Goal: Task Accomplishment & Management: Complete application form

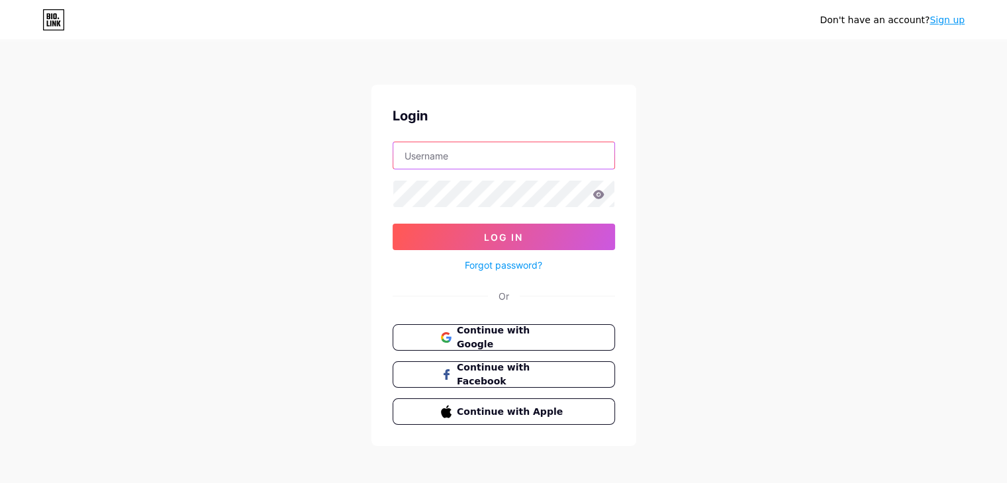
click at [479, 153] on input "text" at bounding box center [503, 155] width 221 height 26
type input "[EMAIL_ADDRESS][DOMAIN_NAME]"
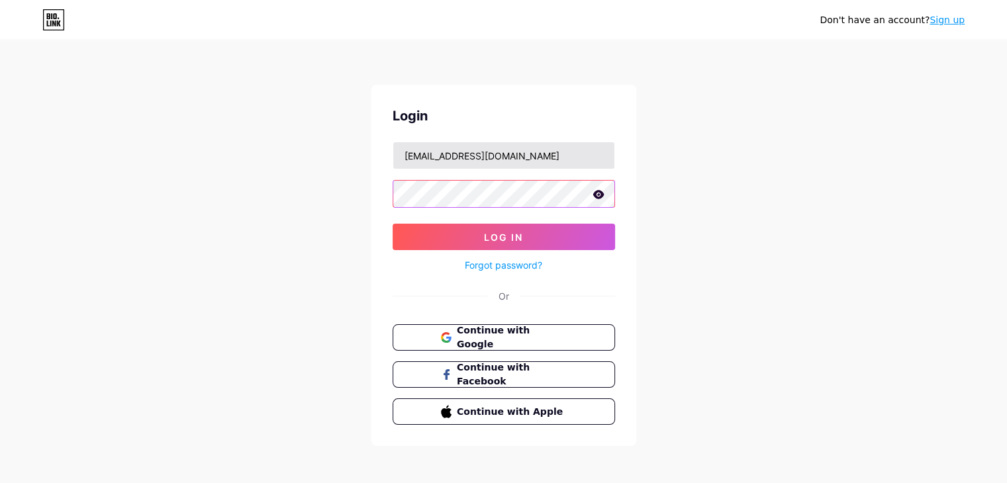
click at [393, 224] on button "Log In" at bounding box center [504, 237] width 223 height 26
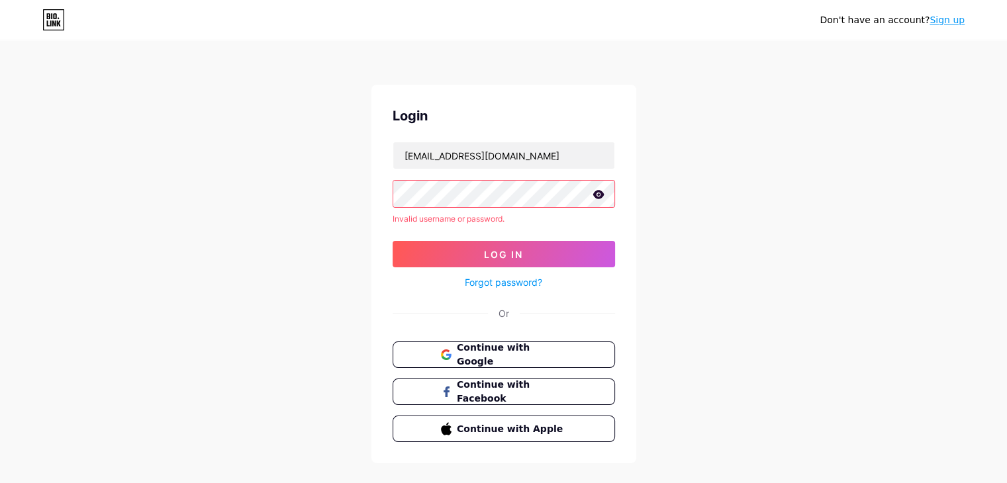
click at [600, 191] on icon at bounding box center [598, 194] width 11 height 9
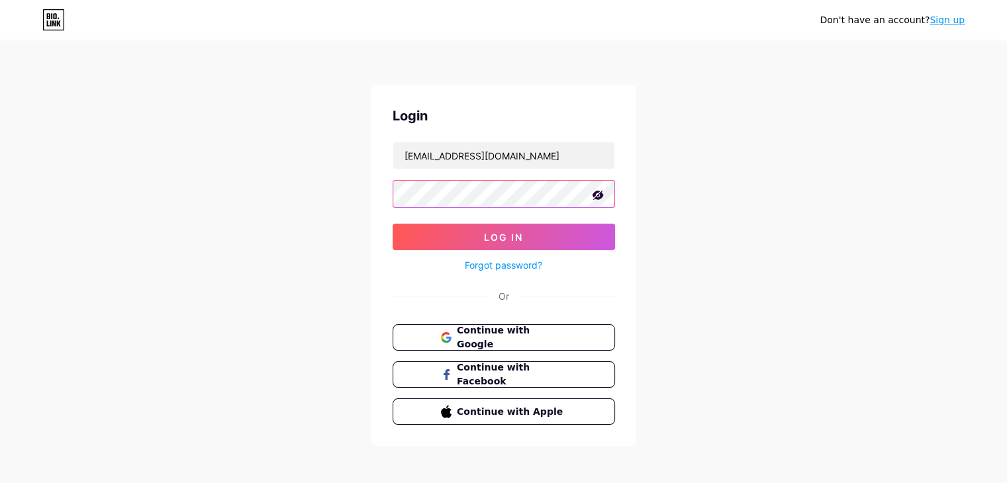
click at [393, 224] on button "Log In" at bounding box center [504, 237] width 223 height 26
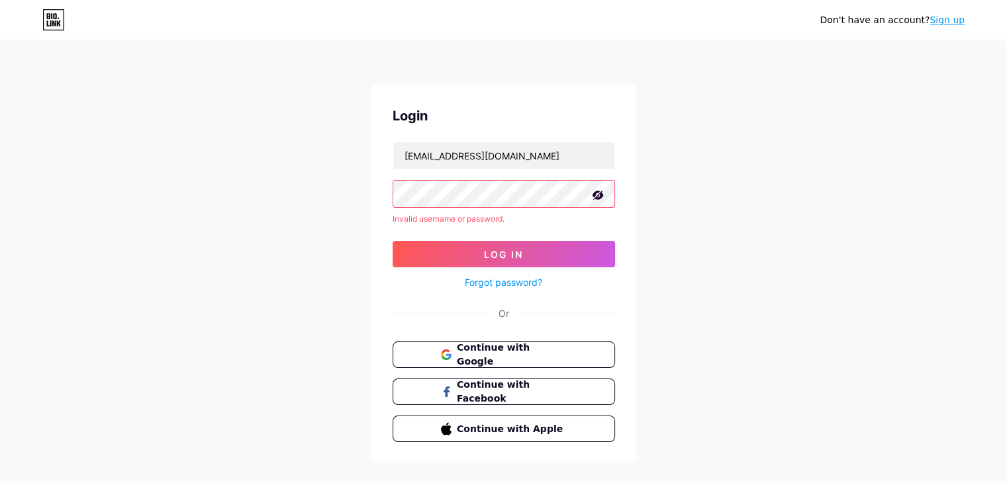
click at [393, 241] on button "Log In" at bounding box center [504, 254] width 223 height 26
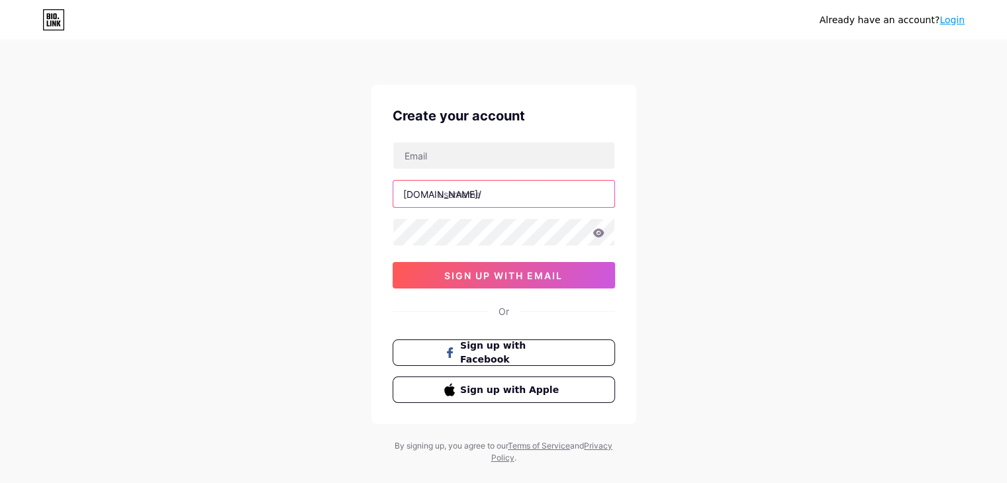
click at [456, 189] on input "text" at bounding box center [503, 194] width 221 height 26
type input "lucaszamboni"
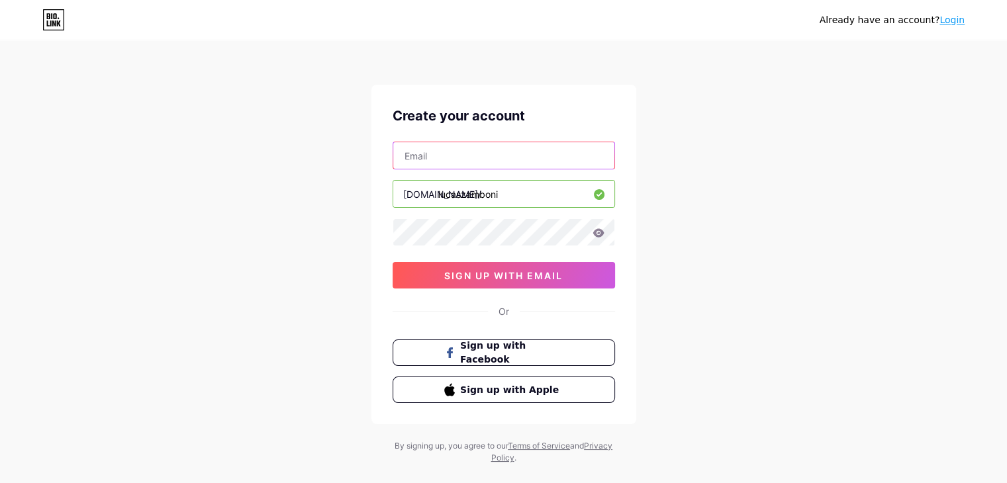
click at [471, 149] on input "text" at bounding box center [503, 155] width 221 height 26
type input "[EMAIL_ADDRESS][DOMAIN_NAME]"
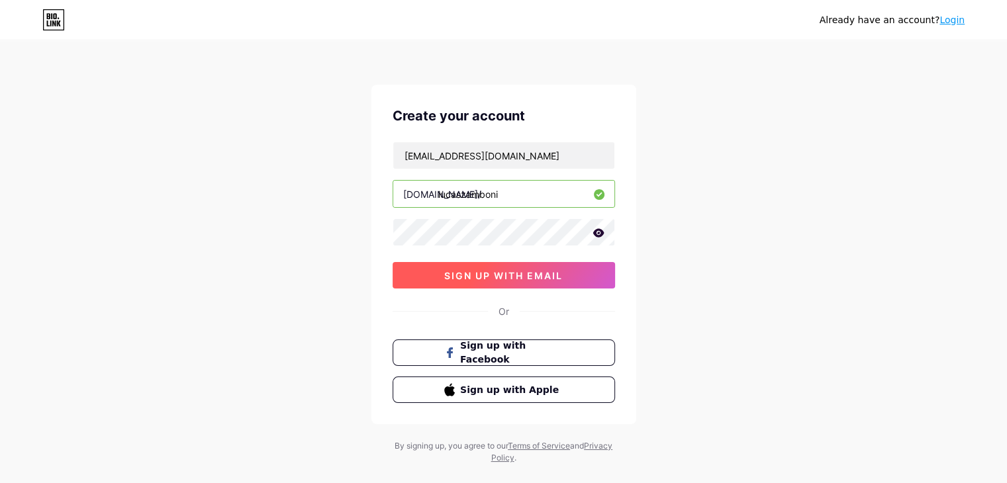
click at [495, 274] on span "sign up with email" at bounding box center [503, 275] width 119 height 11
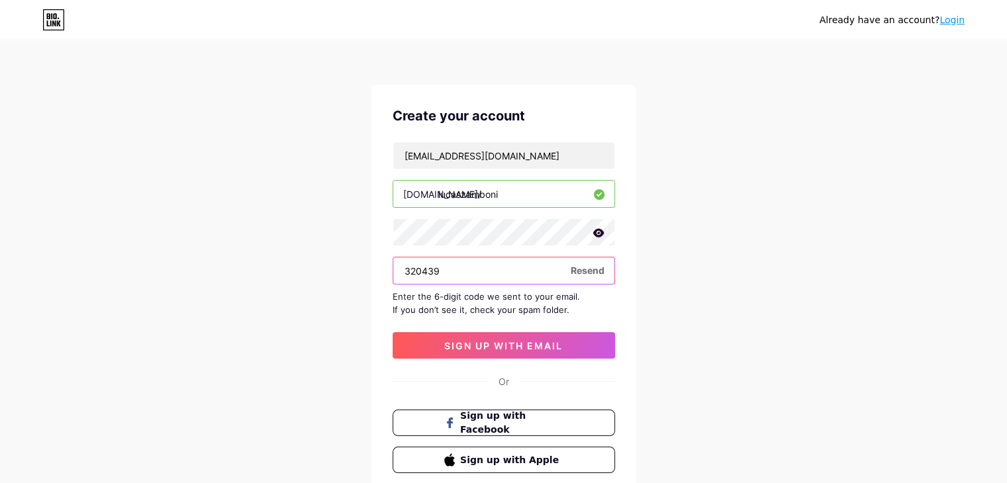
type input "320439"
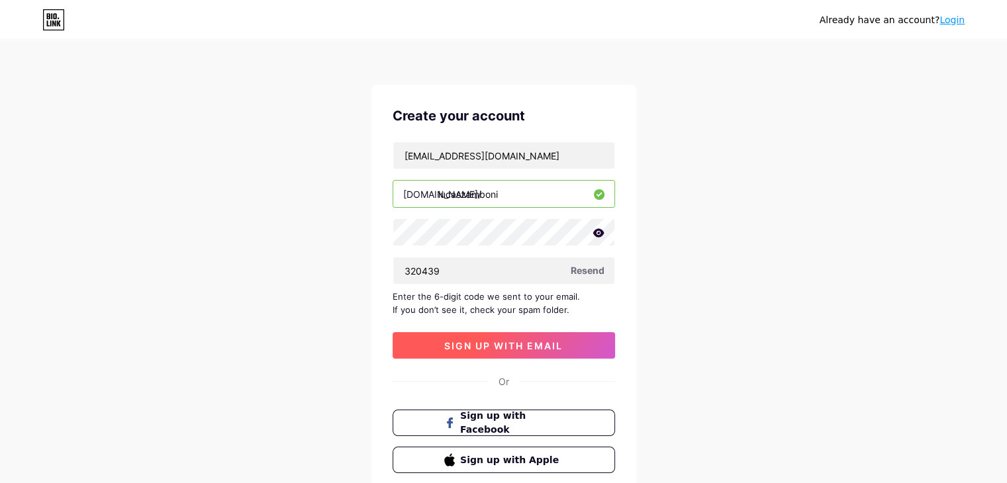
click at [532, 336] on button "sign up with email" at bounding box center [504, 345] width 223 height 26
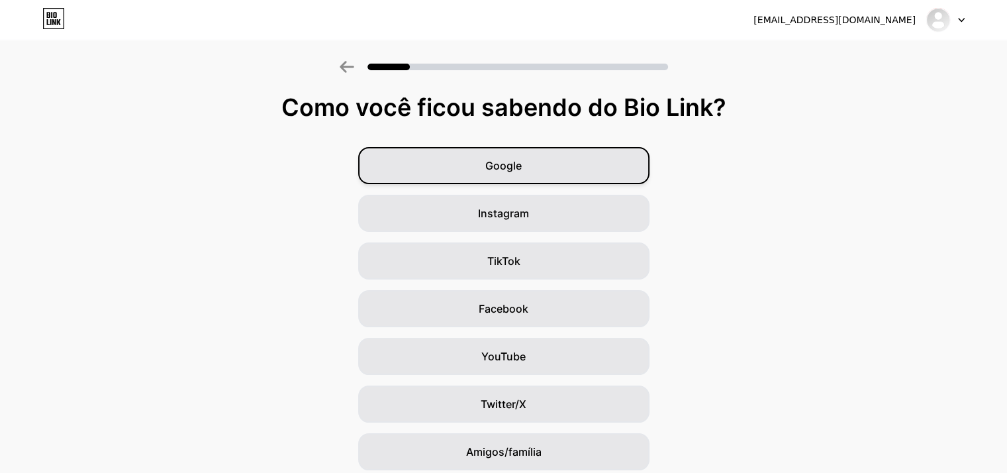
click at [566, 166] on div "Google" at bounding box center [503, 165] width 291 height 37
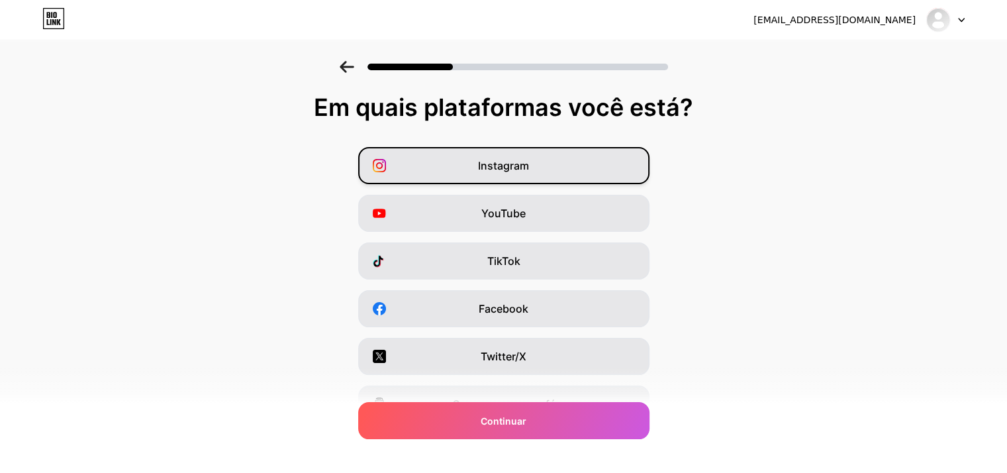
click at [560, 173] on div "Instagram" at bounding box center [503, 165] width 291 height 37
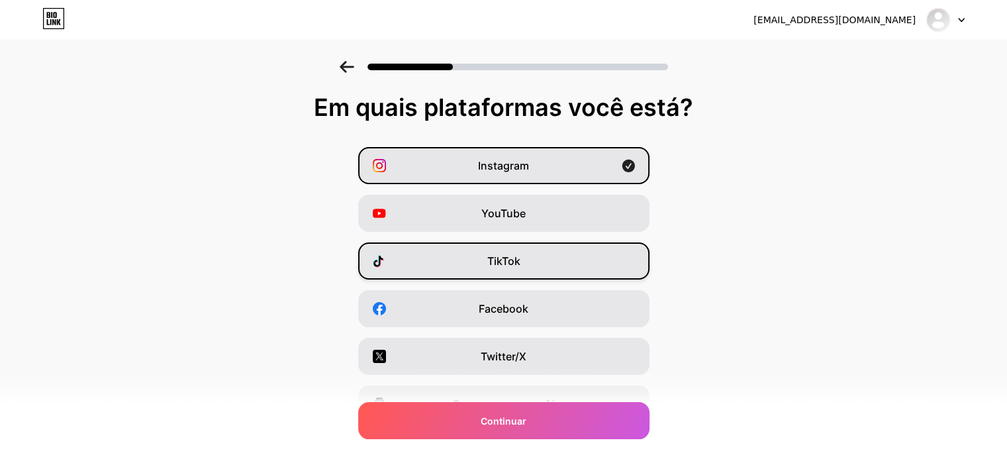
click at [542, 255] on div "TikTok" at bounding box center [503, 260] width 291 height 37
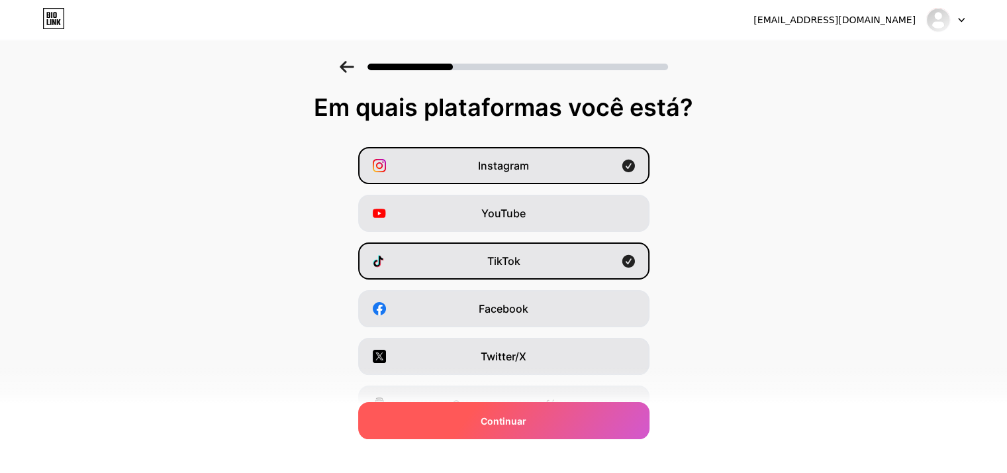
click at [538, 411] on div "Continuar" at bounding box center [503, 420] width 291 height 37
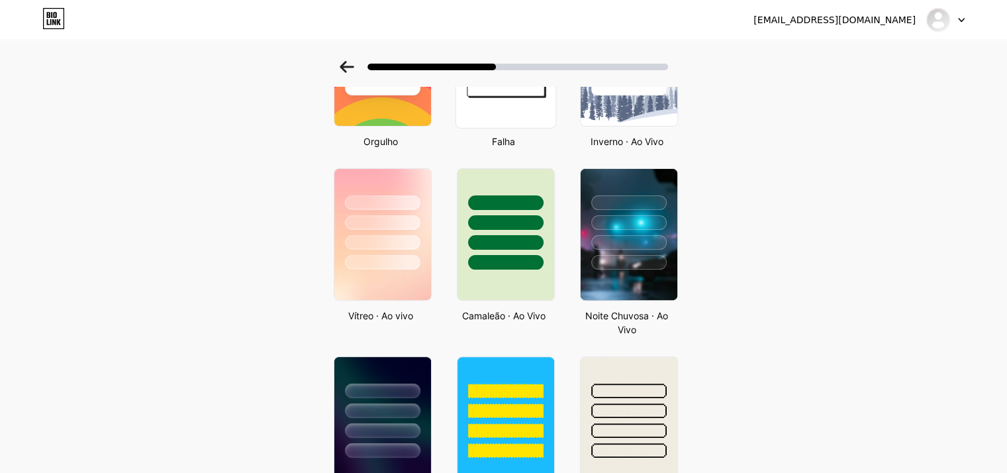
scroll to position [464, 0]
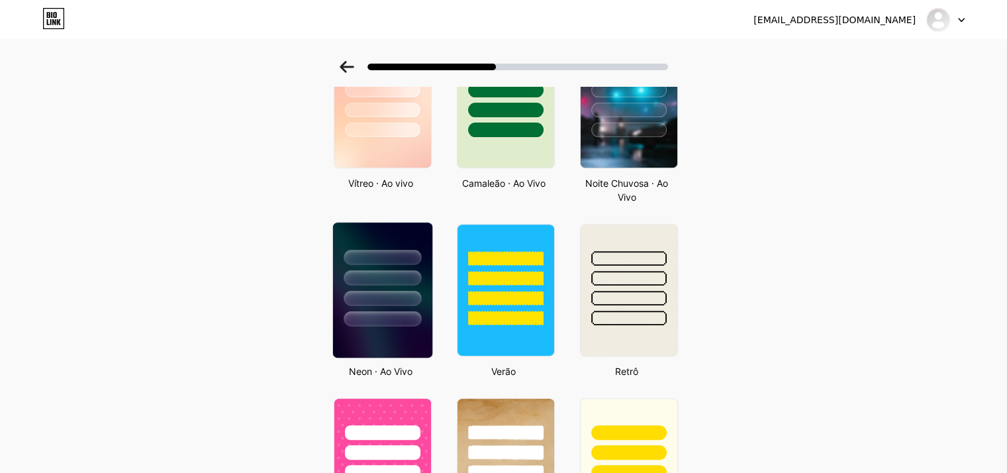
click at [398, 278] on div at bounding box center [382, 277] width 77 height 15
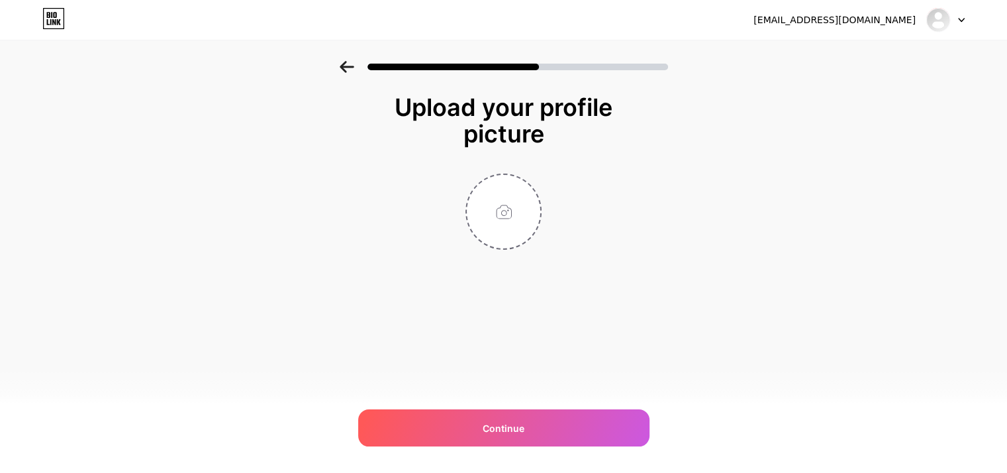
scroll to position [0, 0]
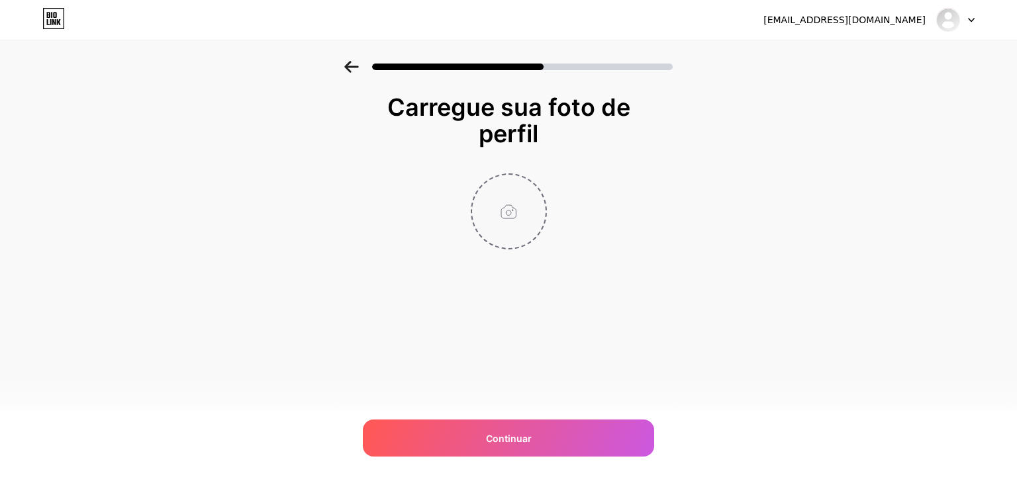
click at [493, 224] on input "file" at bounding box center [509, 212] width 74 height 74
type input "C:\fakepath\[PERSON_NAME] (1).png"
click at [558, 414] on div "[EMAIL_ADDRESS][DOMAIN_NAME] Sair Link copiado Carregue sua foto de perfil Cont…" at bounding box center [508, 241] width 1017 height 483
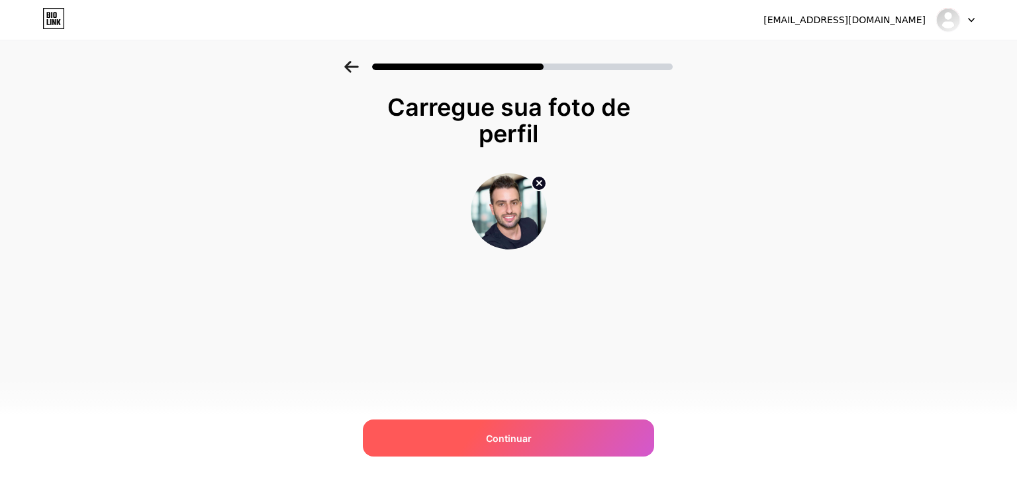
click at [562, 430] on div "Continuar" at bounding box center [508, 438] width 291 height 37
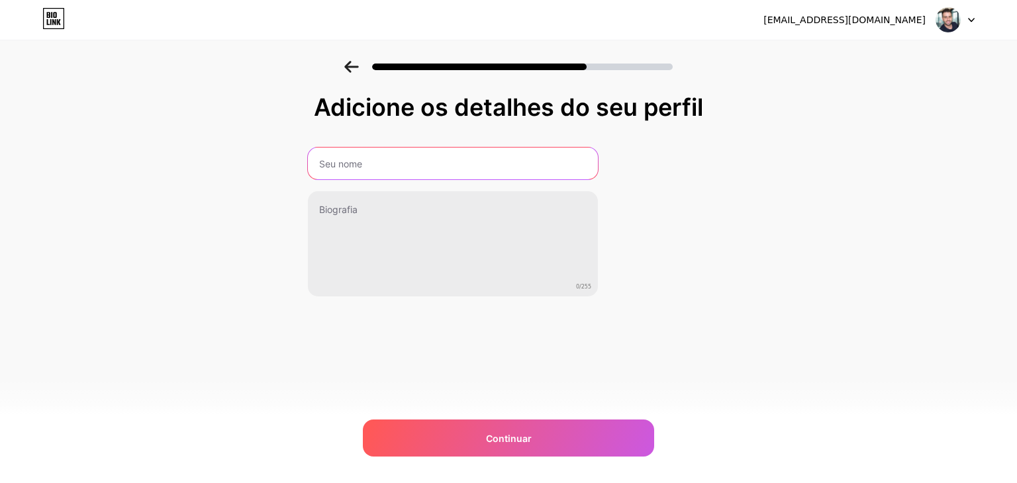
click at [379, 164] on input "text" at bounding box center [453, 164] width 290 height 32
type input "[PERSON_NAME]"
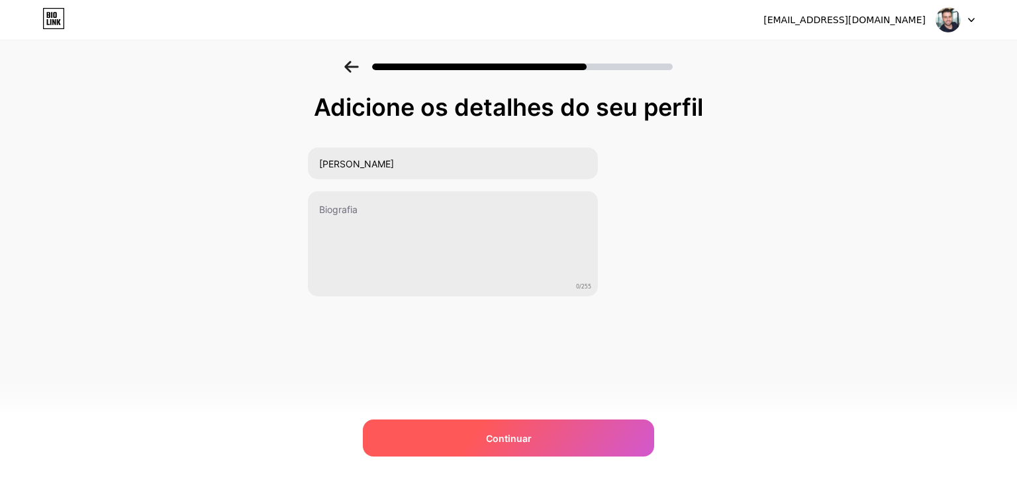
click at [493, 435] on font "Continuar" at bounding box center [509, 438] width 46 height 11
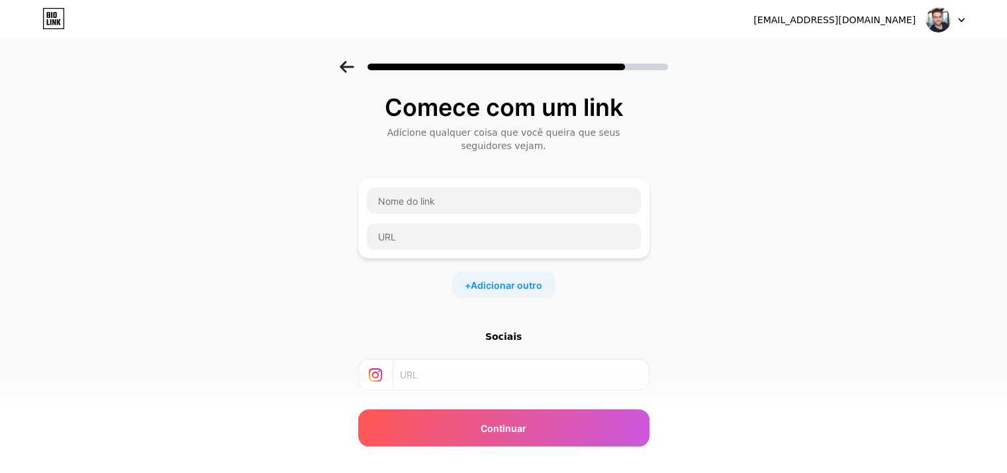
scroll to position [118, 0]
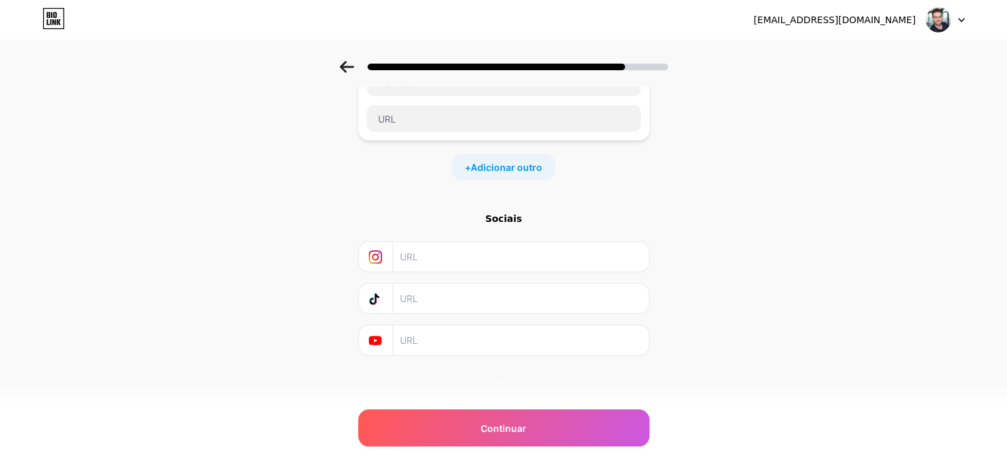
drag, startPoint x: 467, startPoint y: 268, endPoint x: 467, endPoint y: 258, distance: 10.6
click at [467, 268] on input "text" at bounding box center [520, 257] width 240 height 30
click at [467, 258] on input "text" at bounding box center [520, 257] width 240 height 30
click at [446, 247] on input "text" at bounding box center [520, 257] width 240 height 30
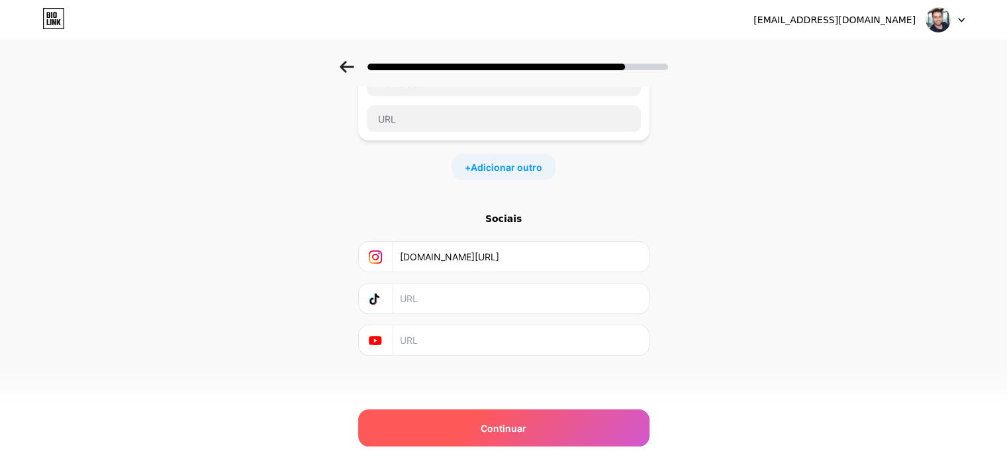
type input "[DOMAIN_NAME][URL]"
click at [490, 420] on div "Continuar" at bounding box center [503, 427] width 291 height 37
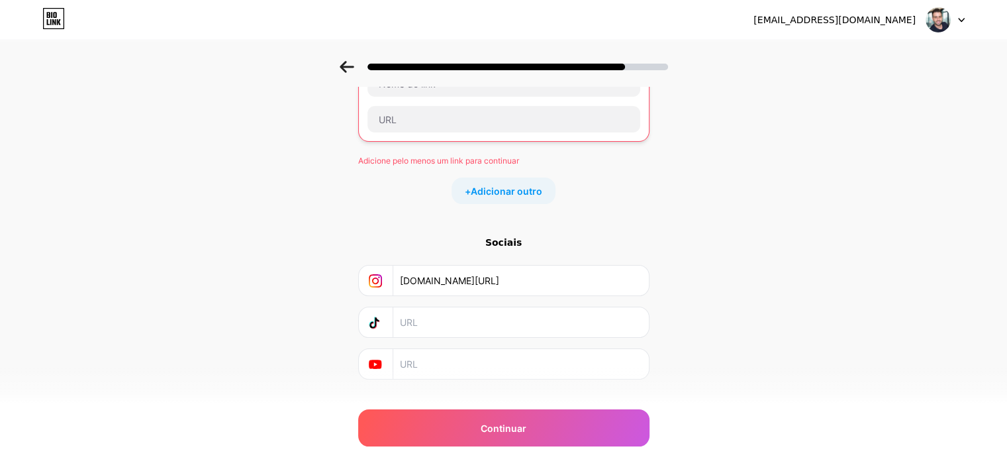
scroll to position [0, 0]
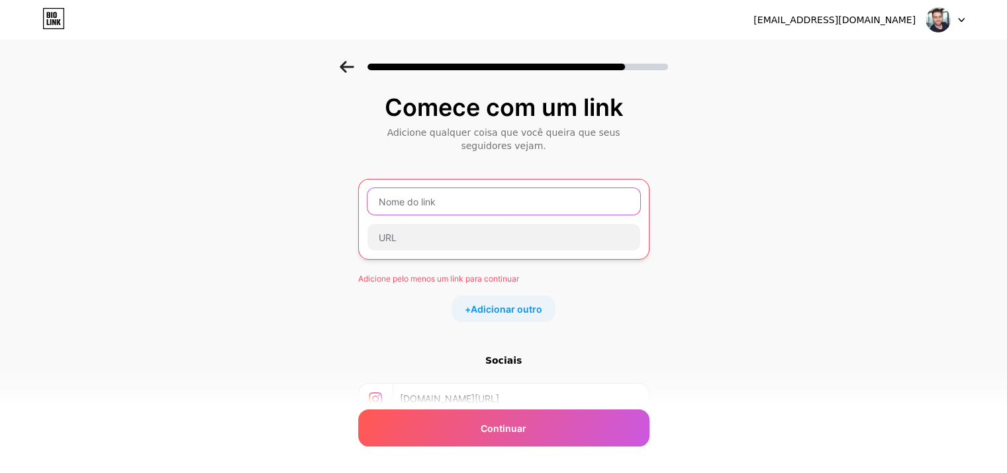
click at [416, 213] on input "text" at bounding box center [504, 201] width 273 height 26
type input "A"
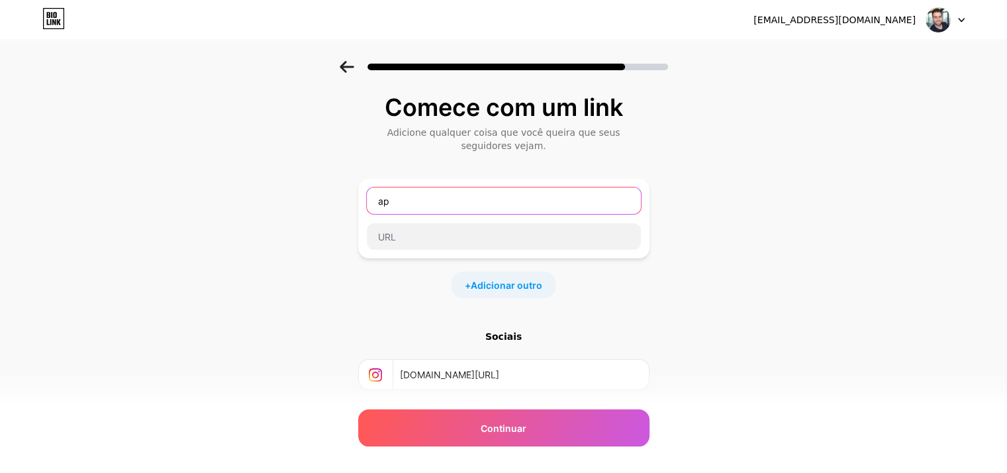
type input "a"
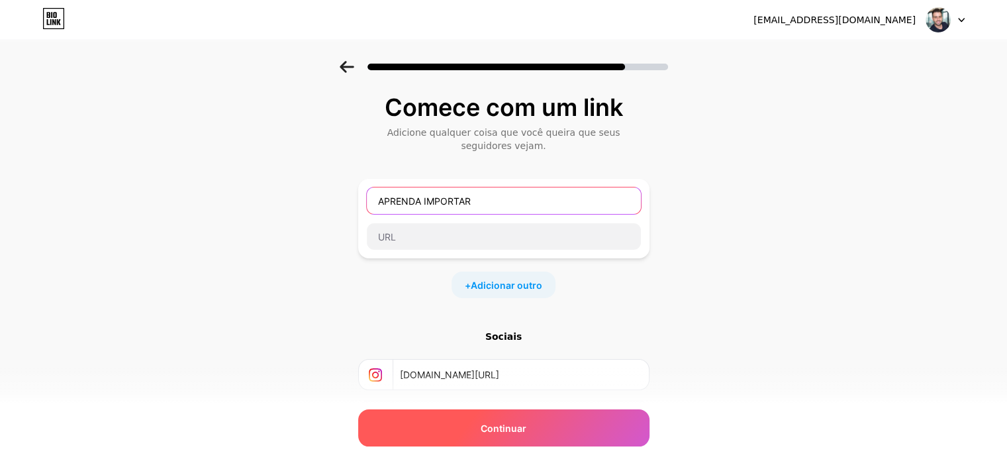
type input "APRENDA IMPORTAR"
click at [583, 442] on div "Continuar" at bounding box center [503, 427] width 291 height 37
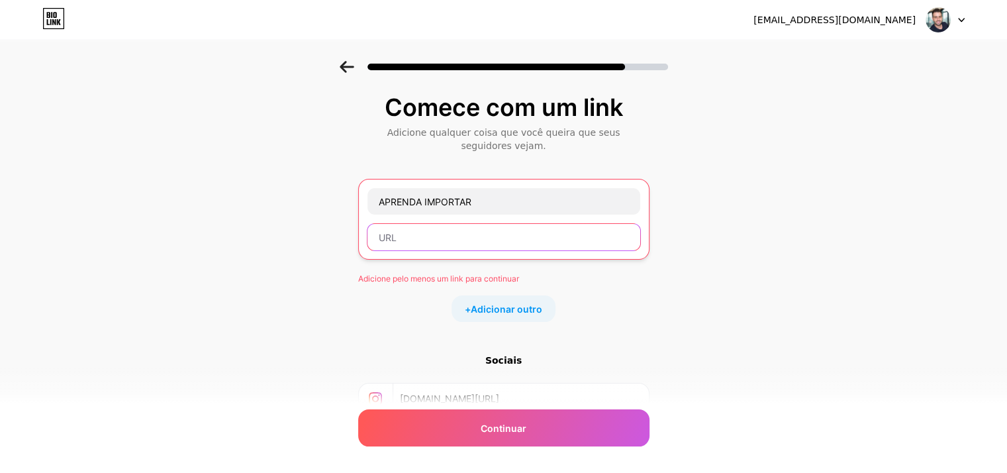
click at [421, 240] on input "text" at bounding box center [504, 237] width 273 height 26
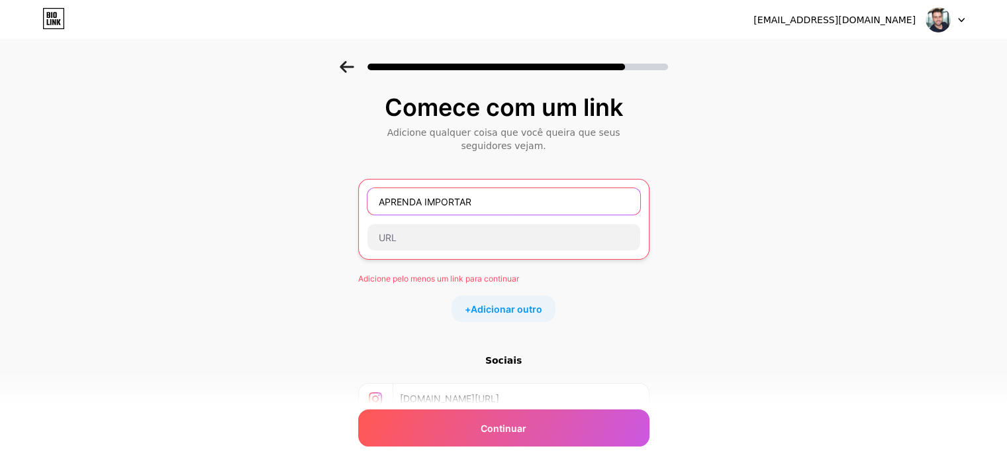
click at [534, 197] on input "APRENDA IMPORTAR" at bounding box center [504, 201] width 273 height 26
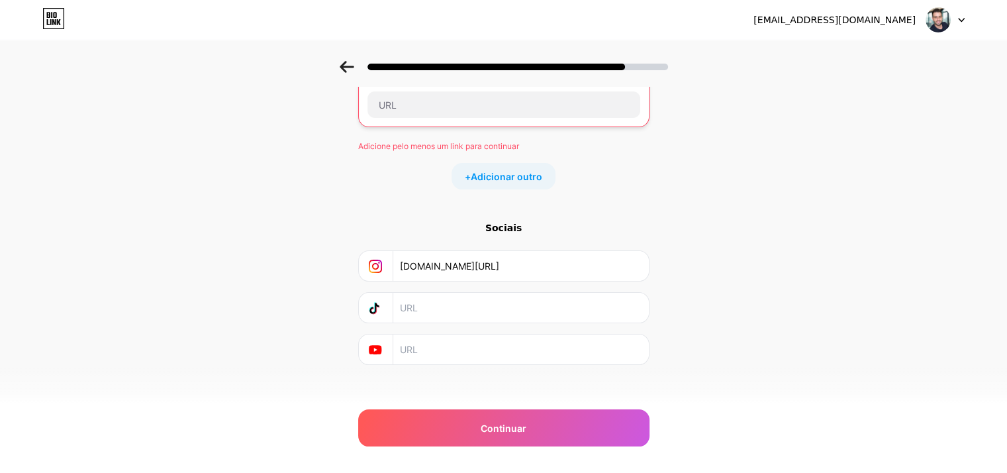
scroll to position [66, 0]
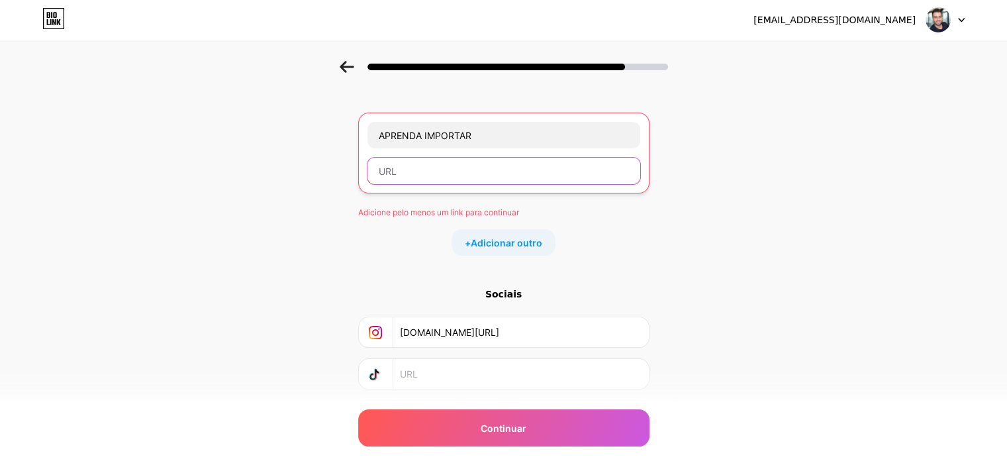
click at [426, 166] on input "text" at bounding box center [504, 171] width 273 height 26
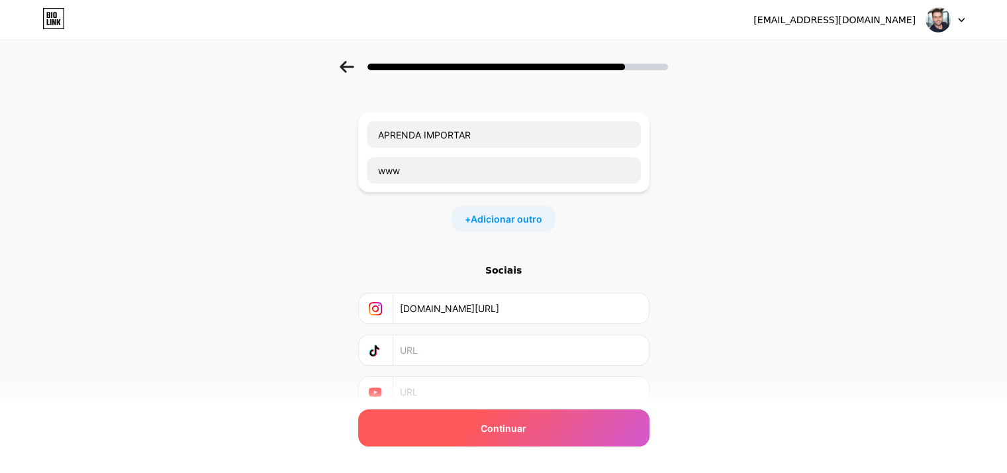
click at [532, 419] on div "Continuar" at bounding box center [503, 427] width 291 height 37
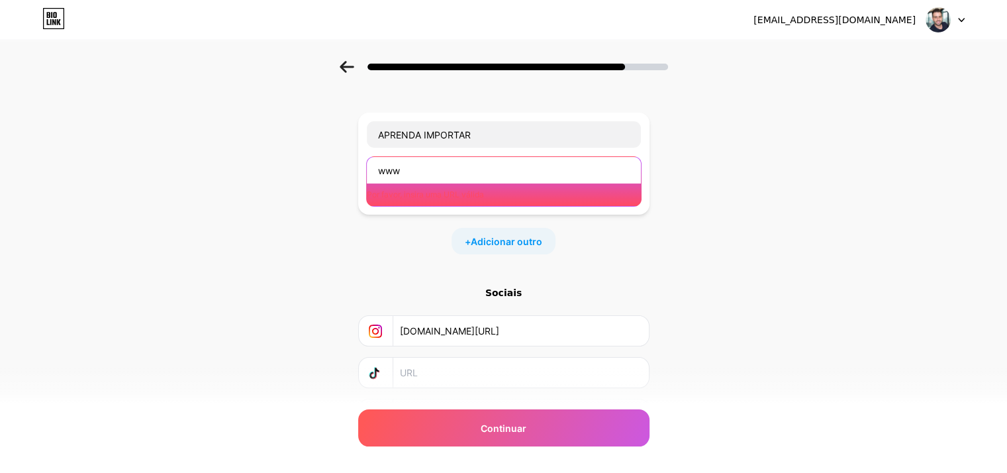
click at [444, 173] on input "www" at bounding box center [504, 170] width 274 height 26
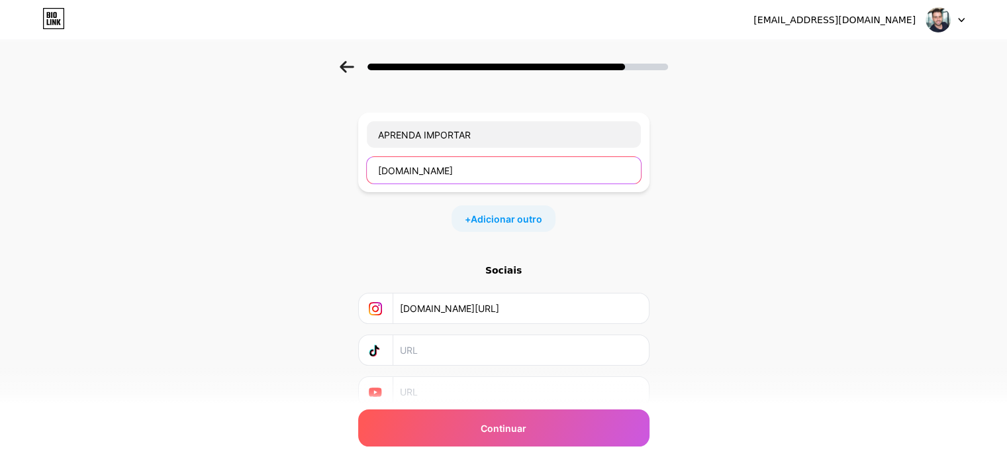
type input "[DOMAIN_NAME]"
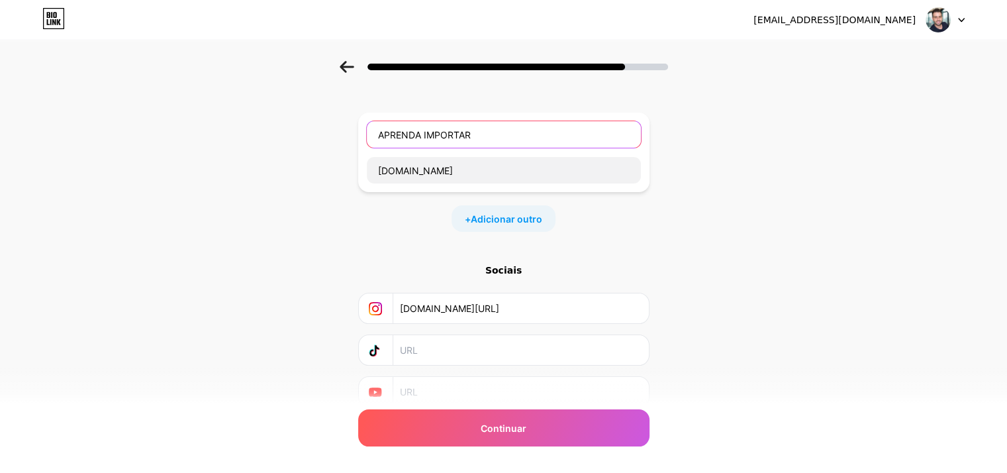
click at [440, 140] on input "APRENDA IMPORTAR" at bounding box center [504, 134] width 274 height 26
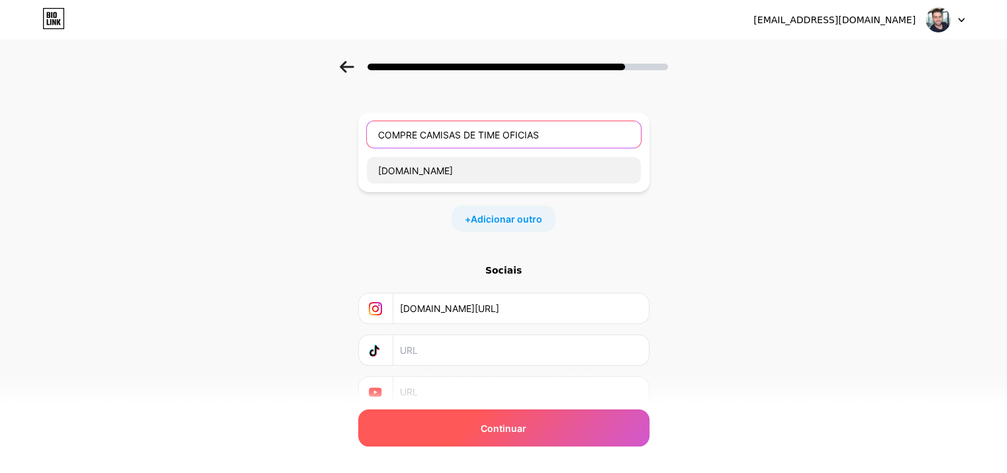
type input "COMPRE CAMISAS DE TIME OFICIAS"
click at [515, 421] on div "Continuar" at bounding box center [503, 427] width 291 height 37
click at [523, 423] on font "Continuar" at bounding box center [504, 428] width 46 height 11
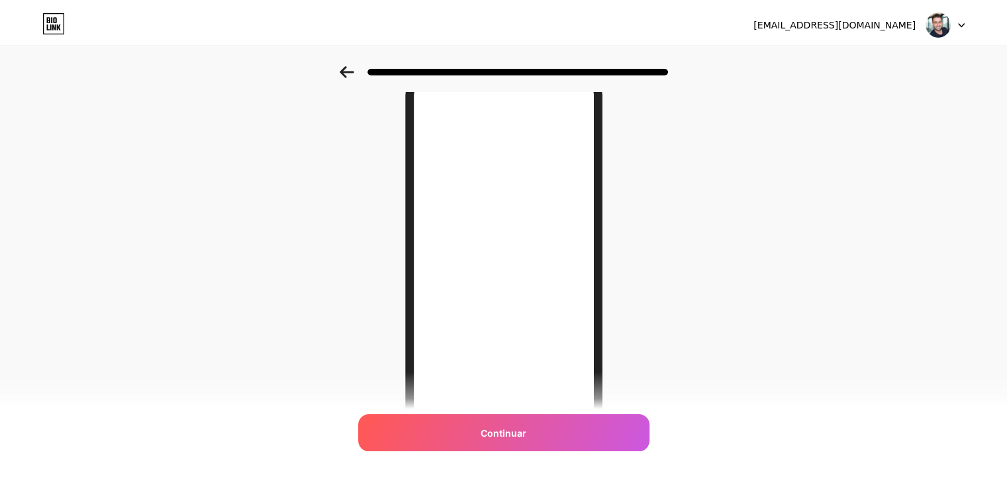
scroll to position [0, 0]
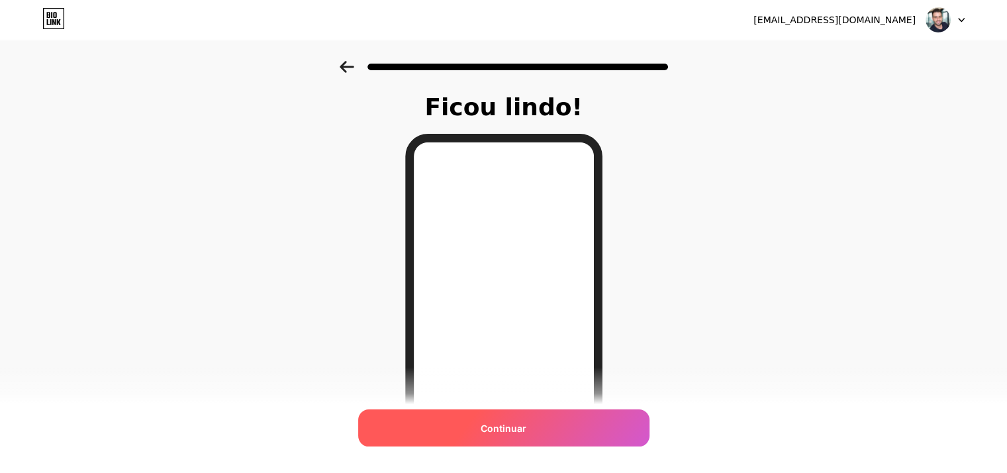
click at [504, 426] on font "Continuar" at bounding box center [504, 428] width 46 height 11
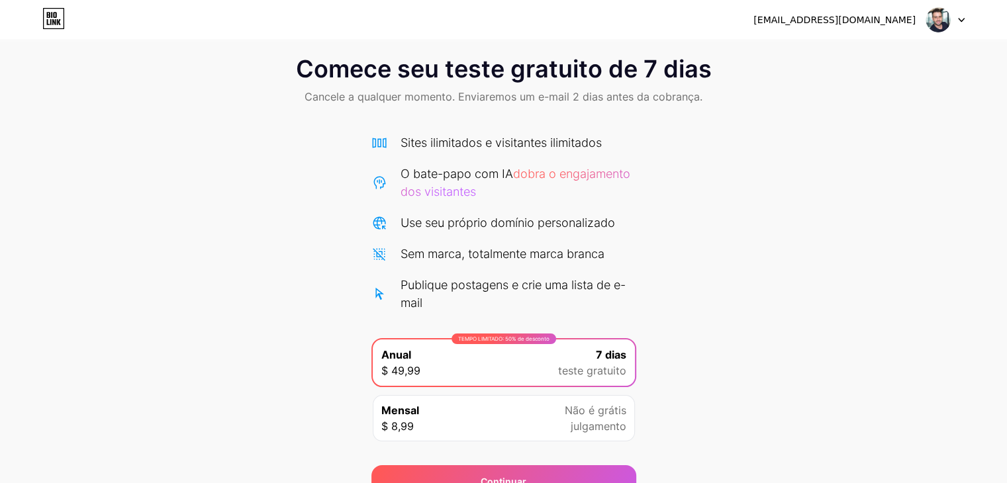
scroll to position [85, 0]
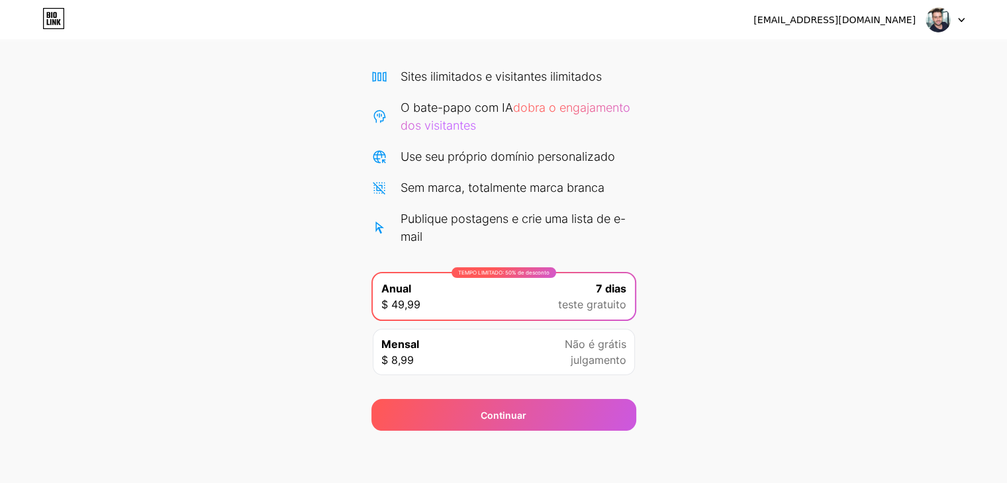
click at [451, 337] on div "Mensal $ 8,99 Não é grátis julgamento" at bounding box center [504, 352] width 262 height 46
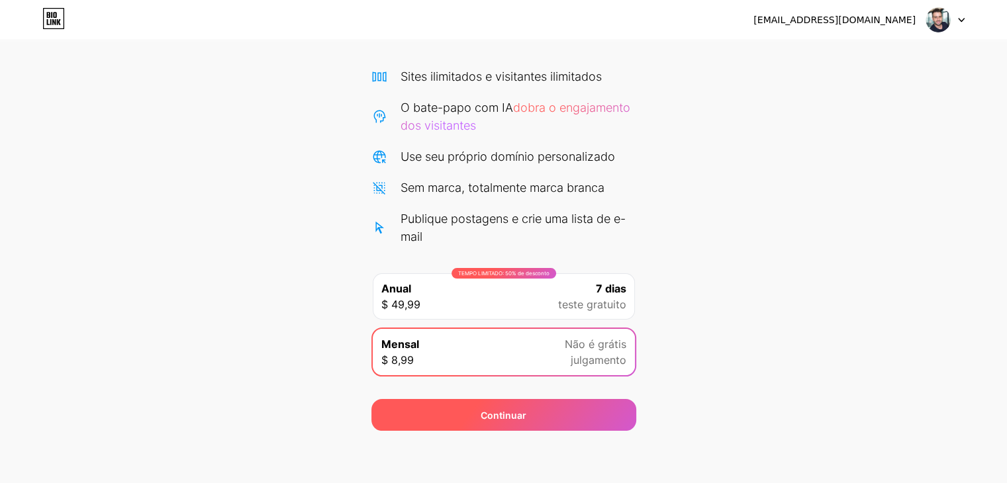
click at [487, 412] on font "Continuar" at bounding box center [504, 415] width 46 height 11
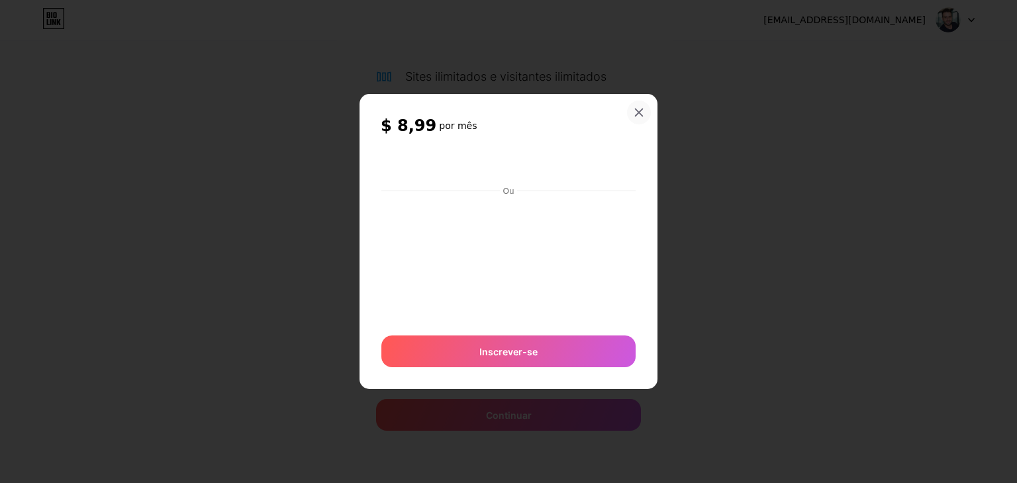
click at [638, 117] on icon at bounding box center [639, 112] width 11 height 11
